Goal: Book appointment/travel/reservation

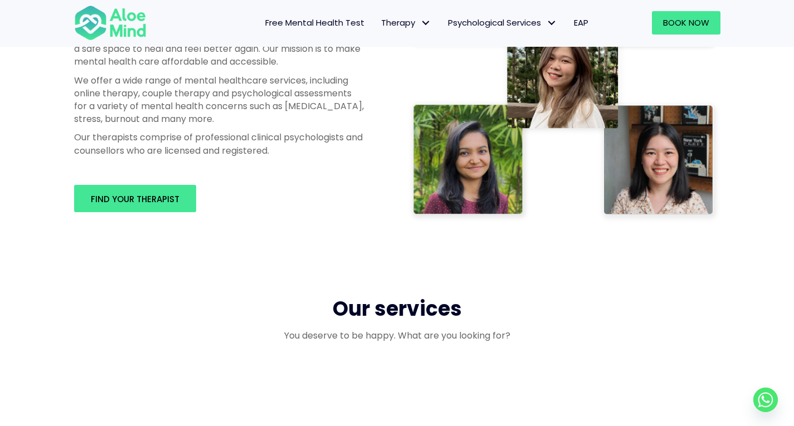
scroll to position [669, 0]
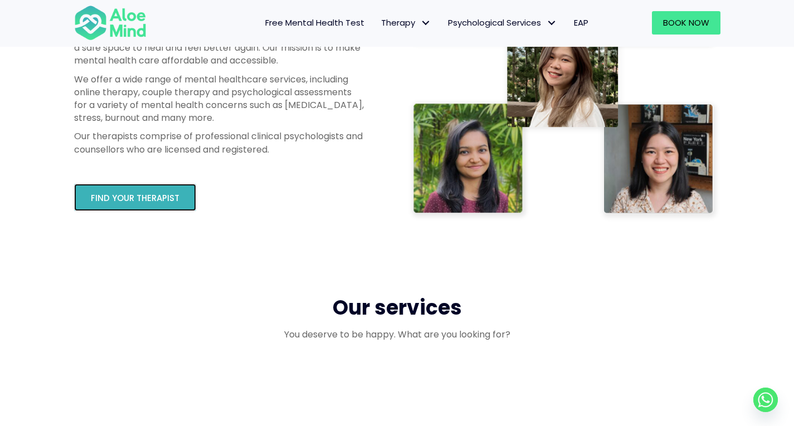
click at [163, 195] on span "Find your therapist" at bounding box center [135, 198] width 89 height 12
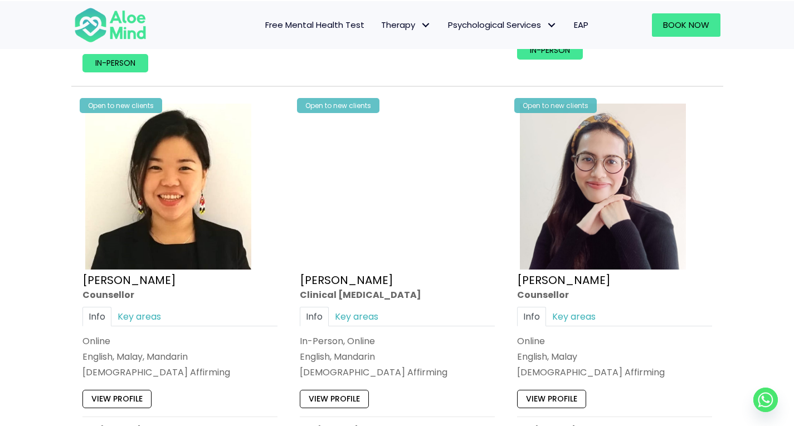
scroll to position [2174, 0]
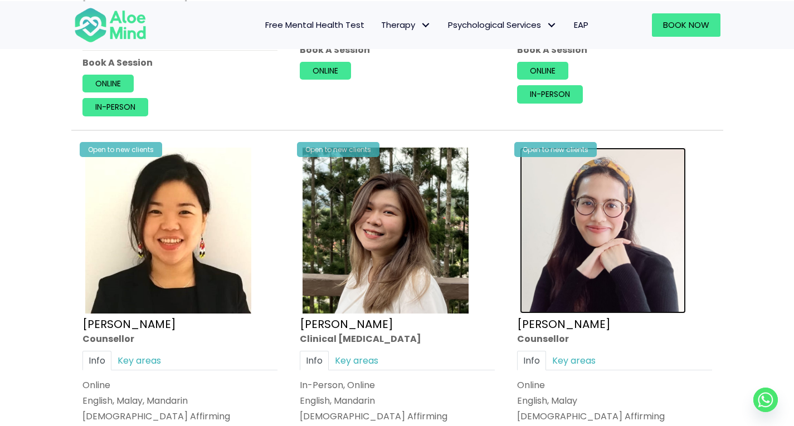
click at [579, 198] on img at bounding box center [603, 231] width 166 height 166
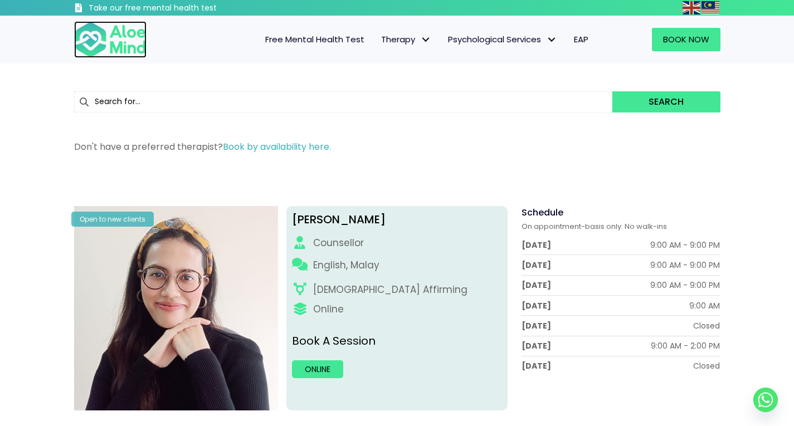
click at [110, 34] on img at bounding box center [110, 39] width 72 height 37
